Goal: Task Accomplishment & Management: Complete application form

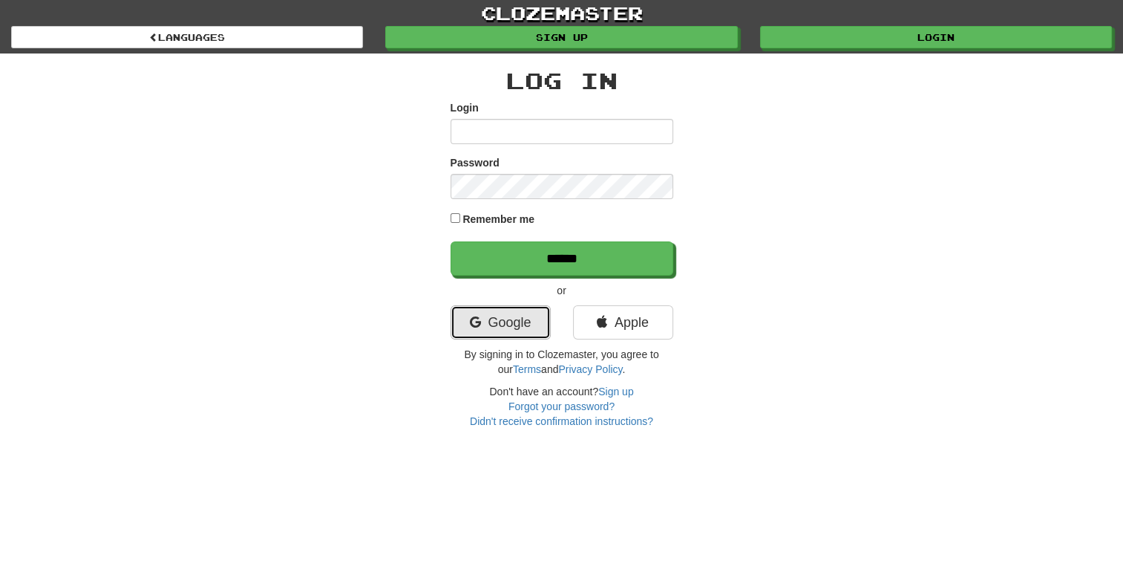
click at [497, 324] on link "Google" at bounding box center [501, 322] width 100 height 34
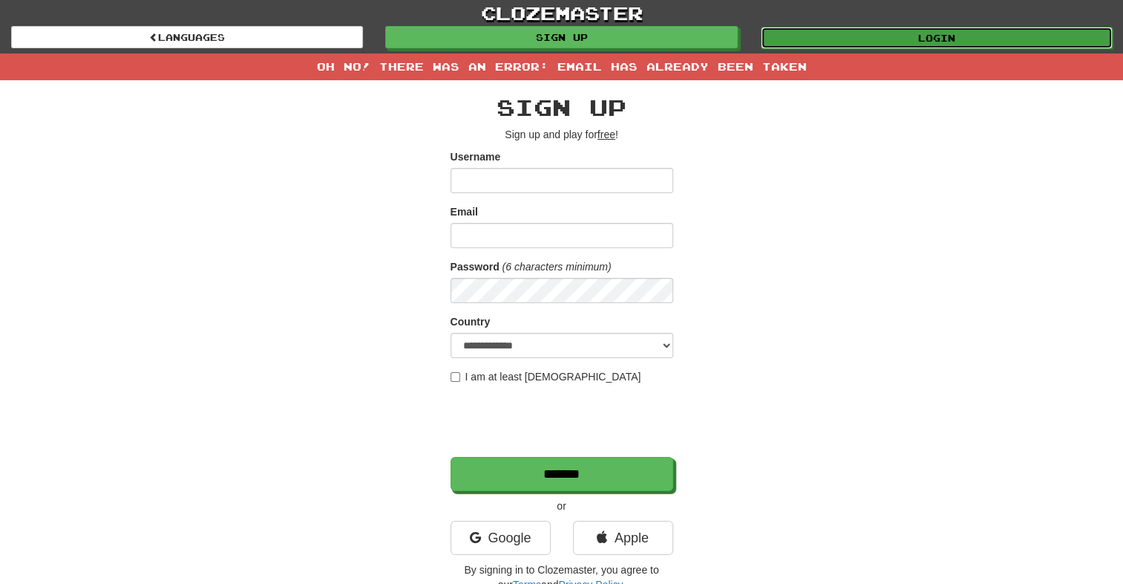
click at [835, 39] on link "Login" at bounding box center [937, 38] width 352 height 22
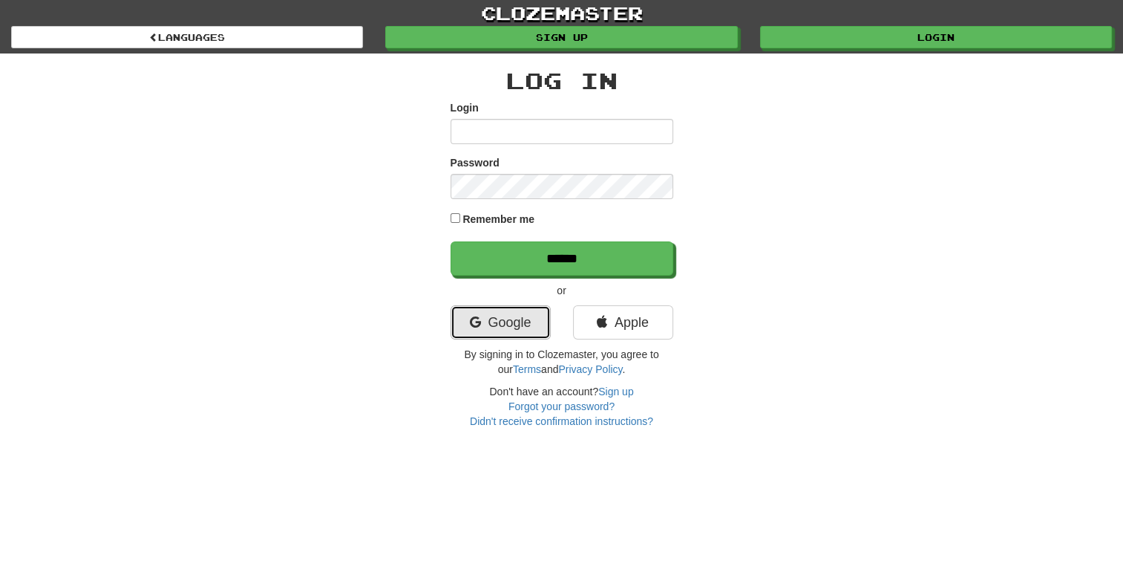
click at [518, 319] on link "Google" at bounding box center [501, 322] width 100 height 34
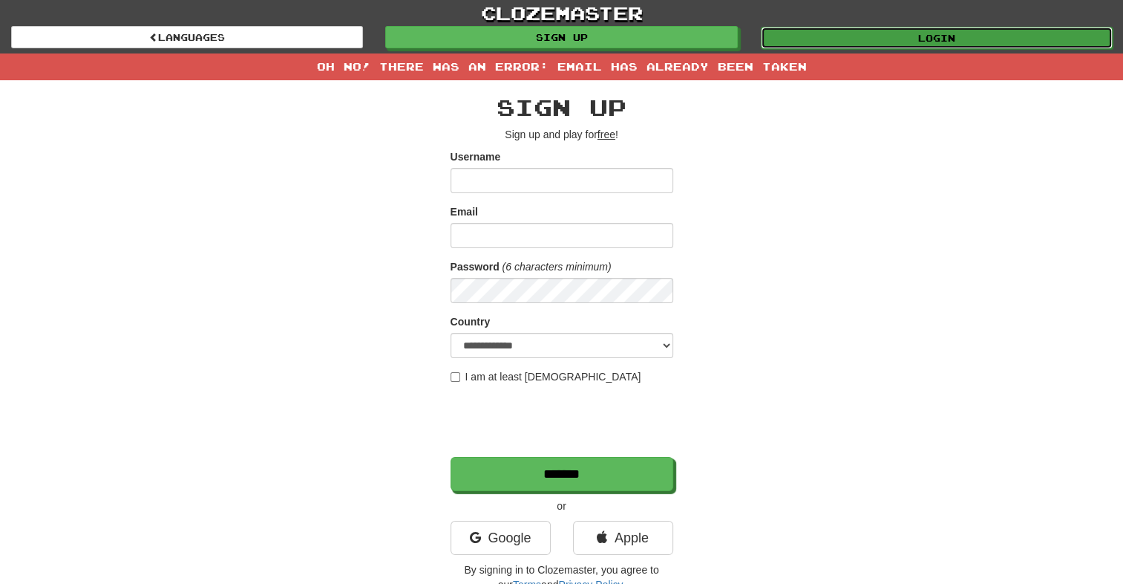
click at [855, 36] on link "Login" at bounding box center [937, 38] width 352 height 22
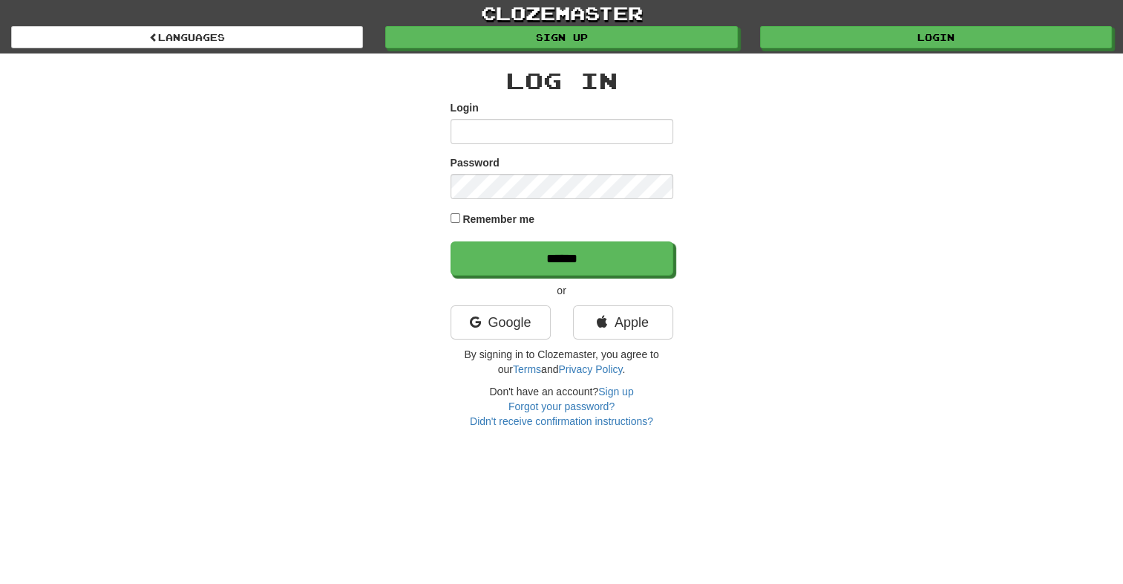
click at [614, 136] on input "Login" at bounding box center [562, 131] width 223 height 25
